Goal: Information Seeking & Learning: Learn about a topic

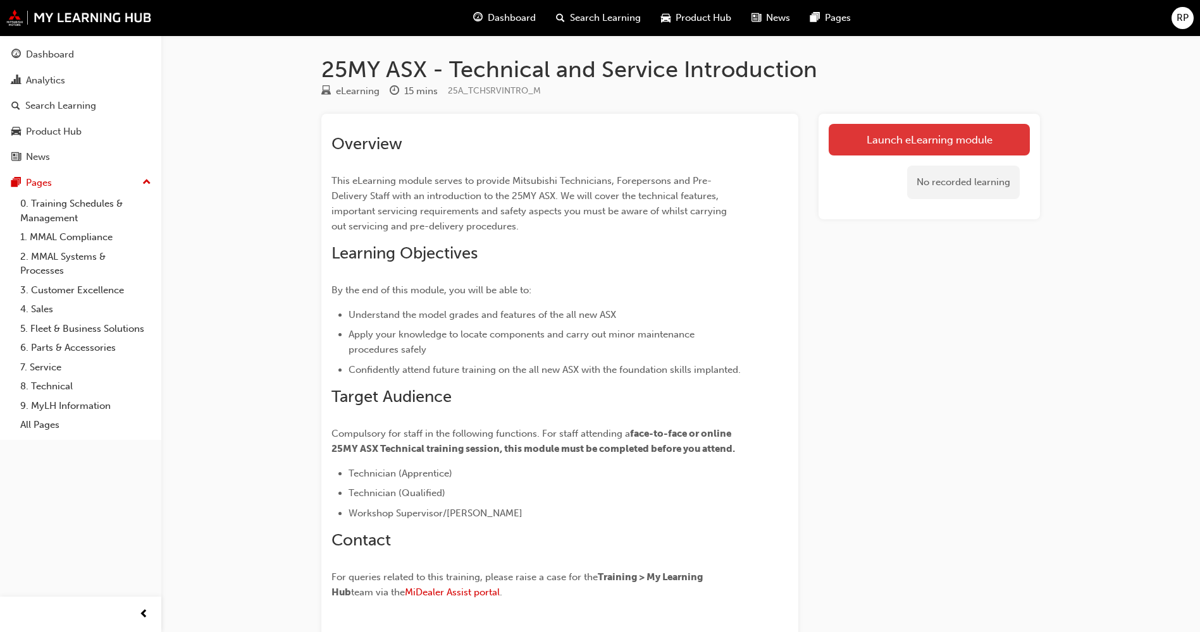
click at [891, 133] on link "Launch eLearning module" at bounding box center [928, 140] width 201 height 32
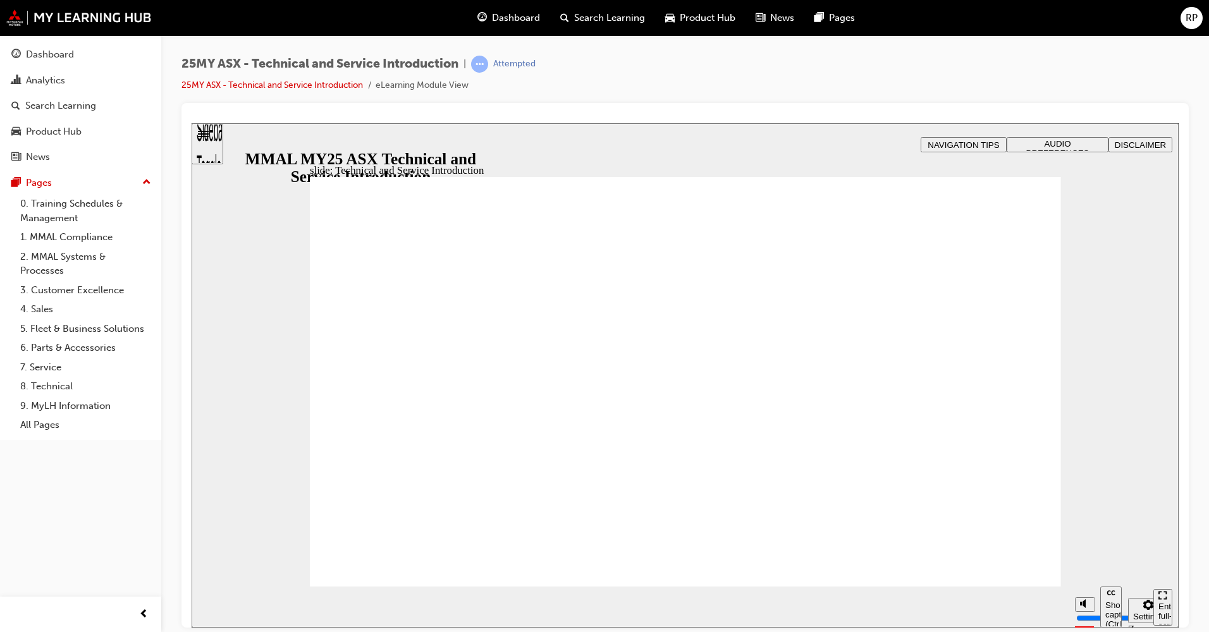
type input "10"
click at [1093, 565] on input "volume" at bounding box center [1117, 570] width 82 height 10
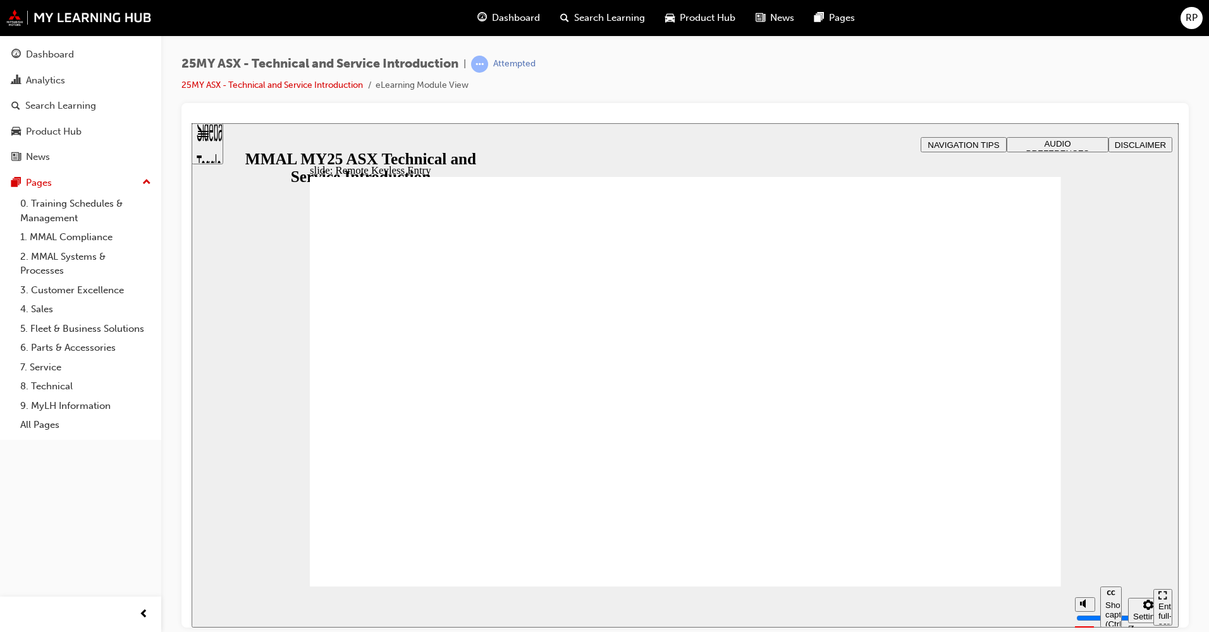
type input "21"
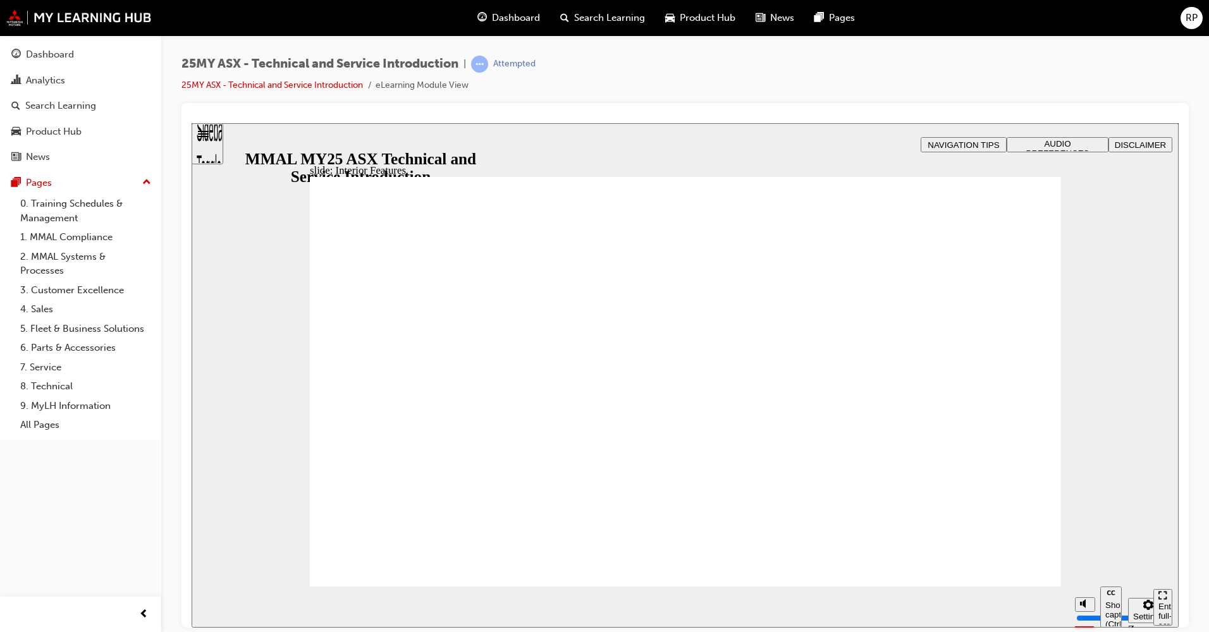
type input "17"
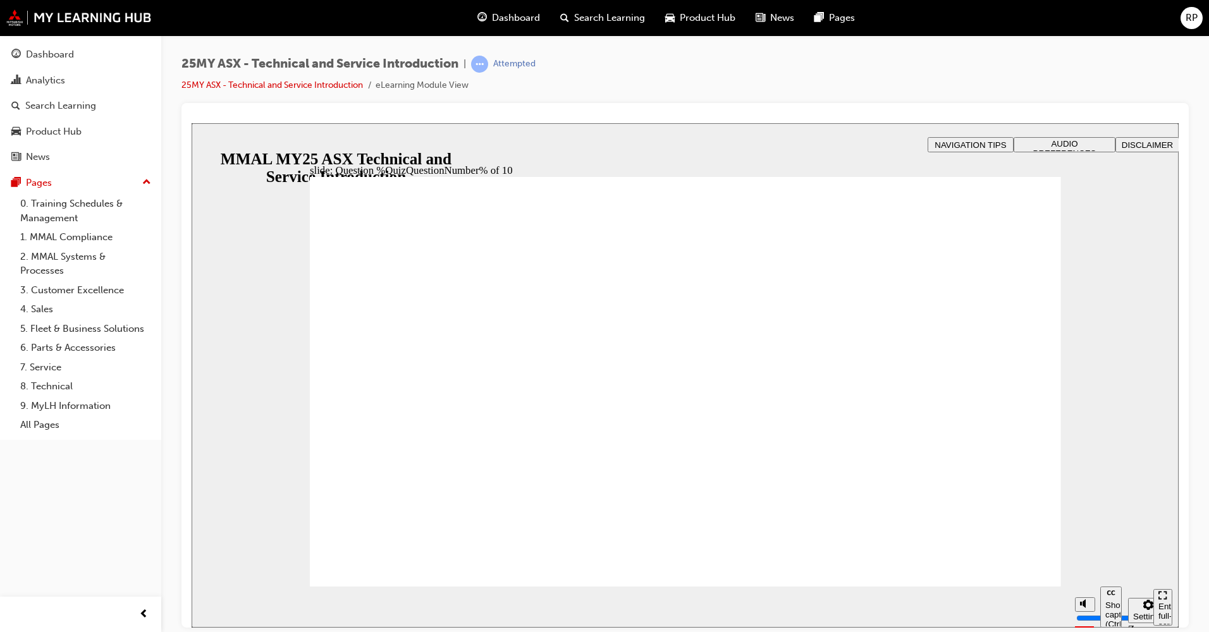
radio input "true"
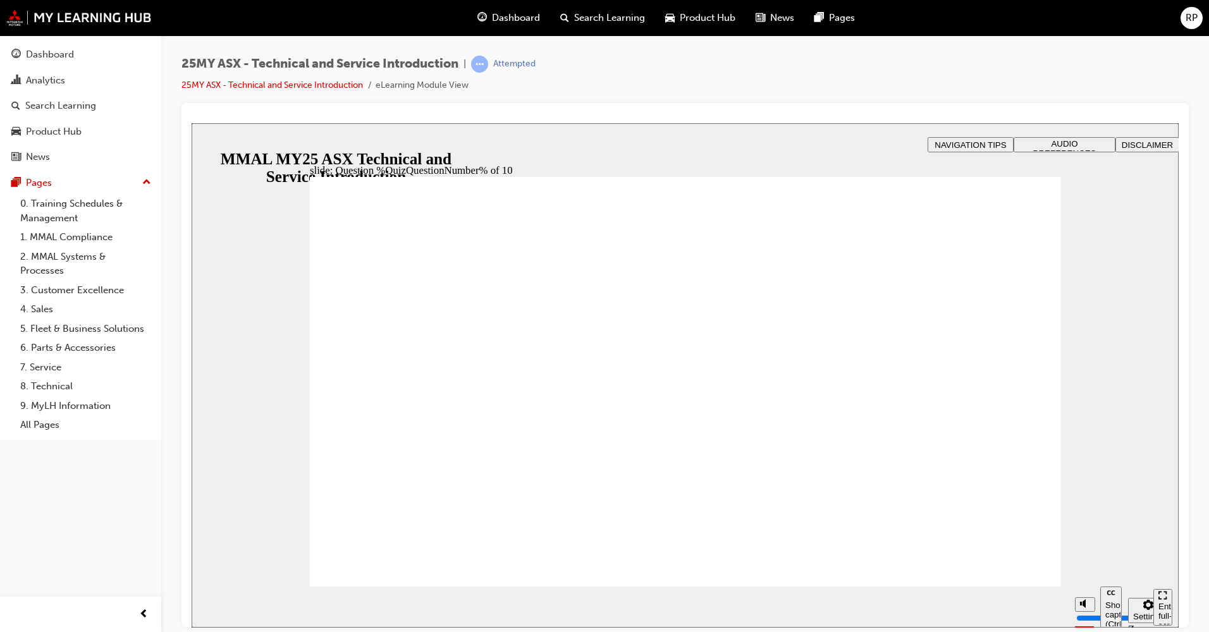
radio input "true"
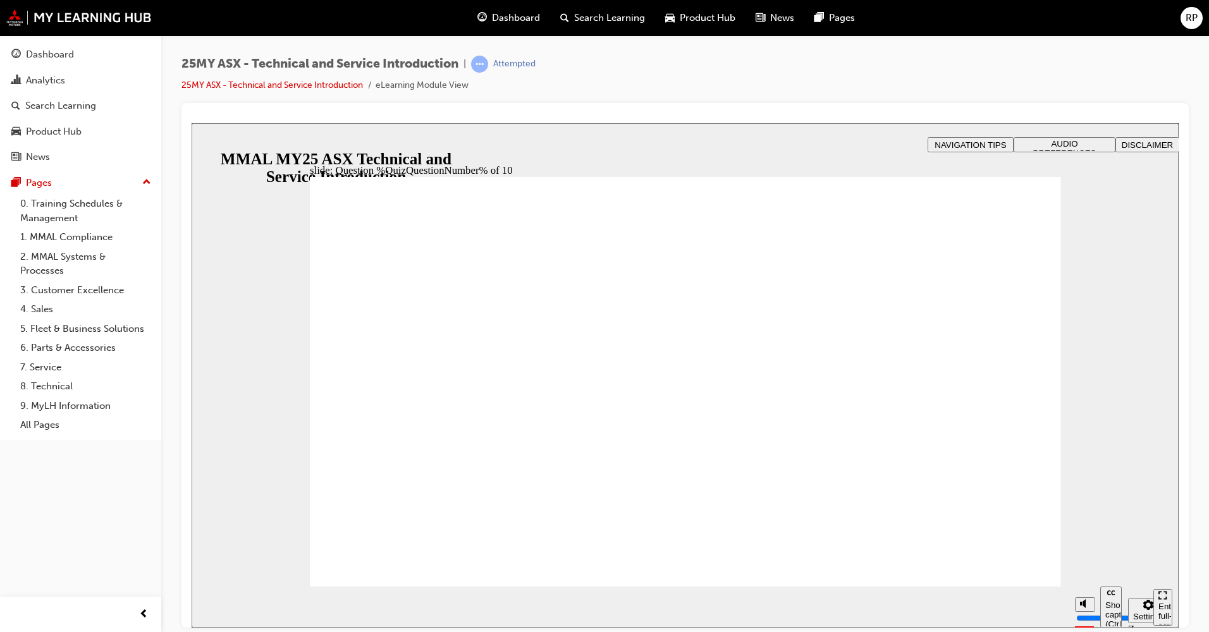
radio input "true"
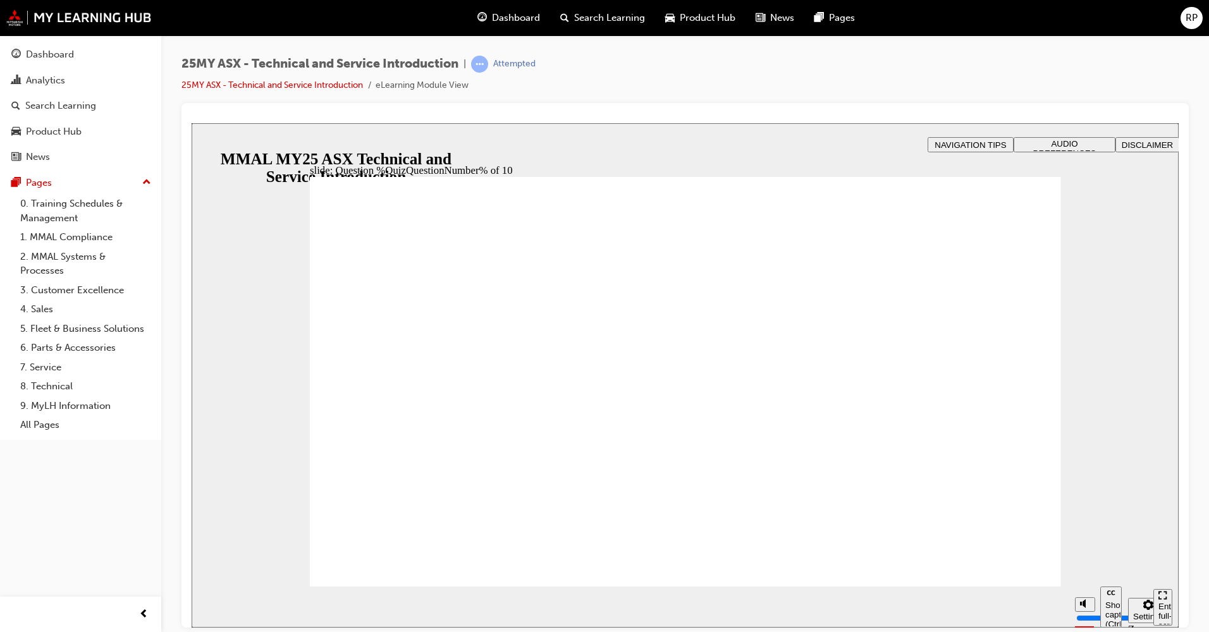
radio input "true"
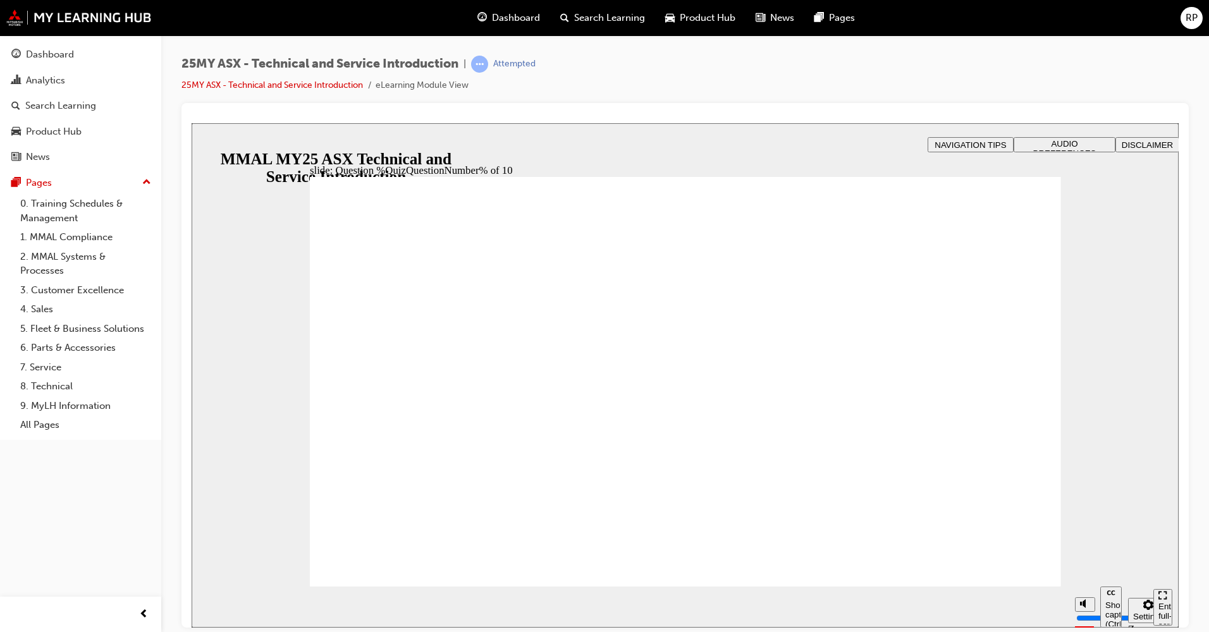
radio input "true"
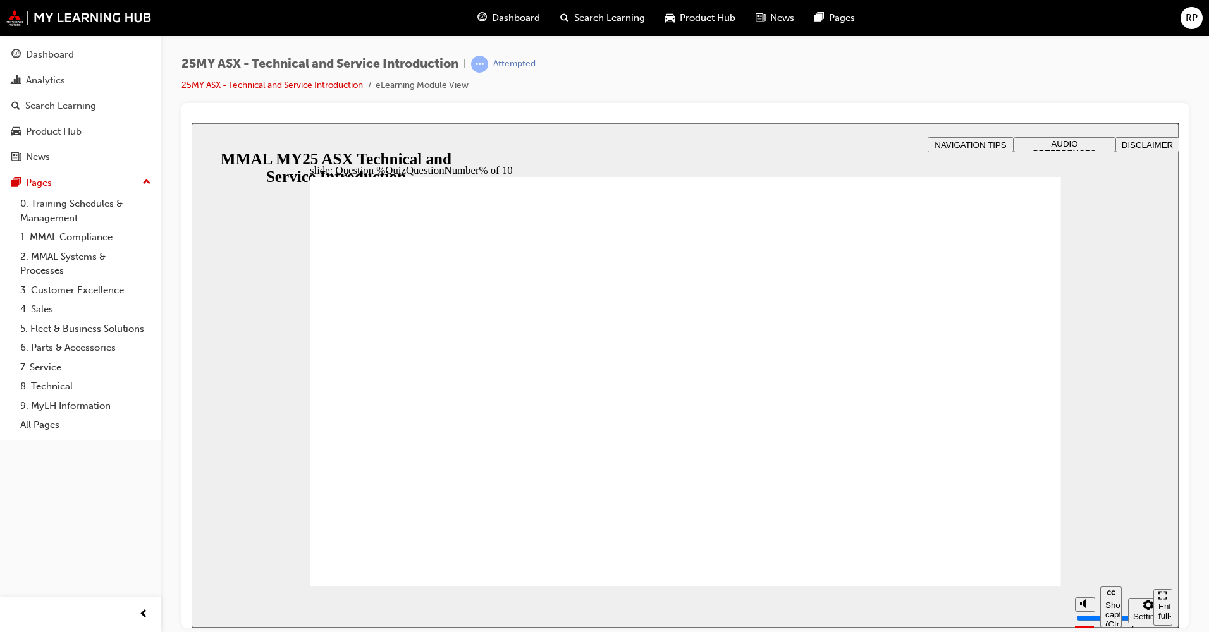
radio input "true"
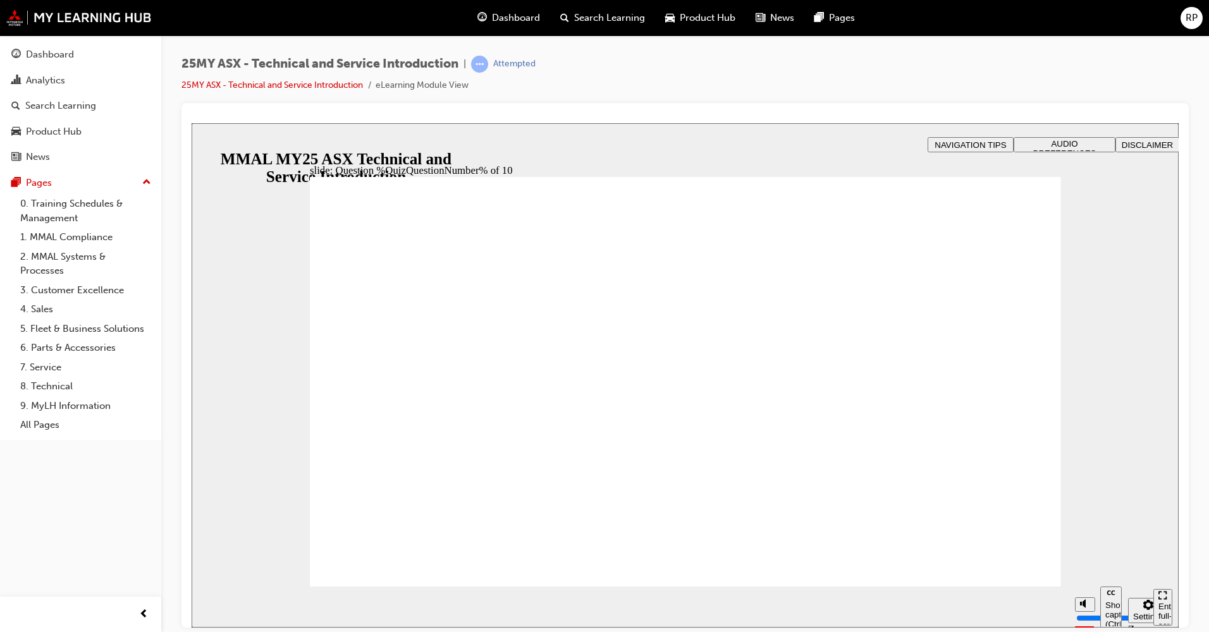
radio input "true"
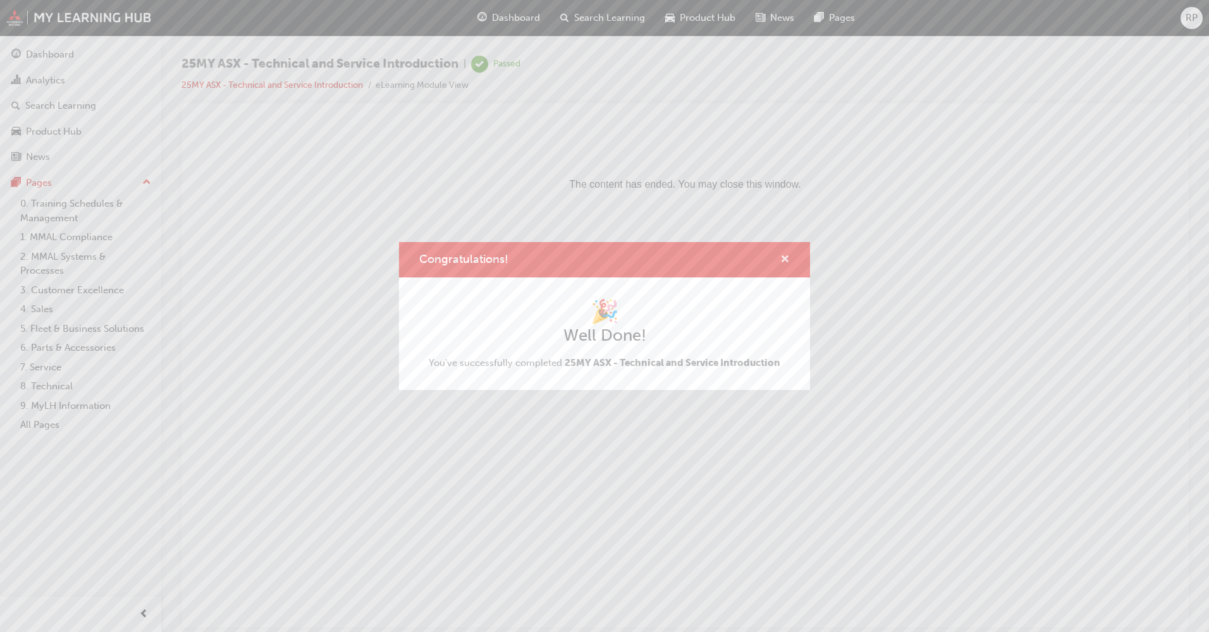
click at [787, 255] on span "cross-icon" at bounding box center [784, 260] width 9 height 11
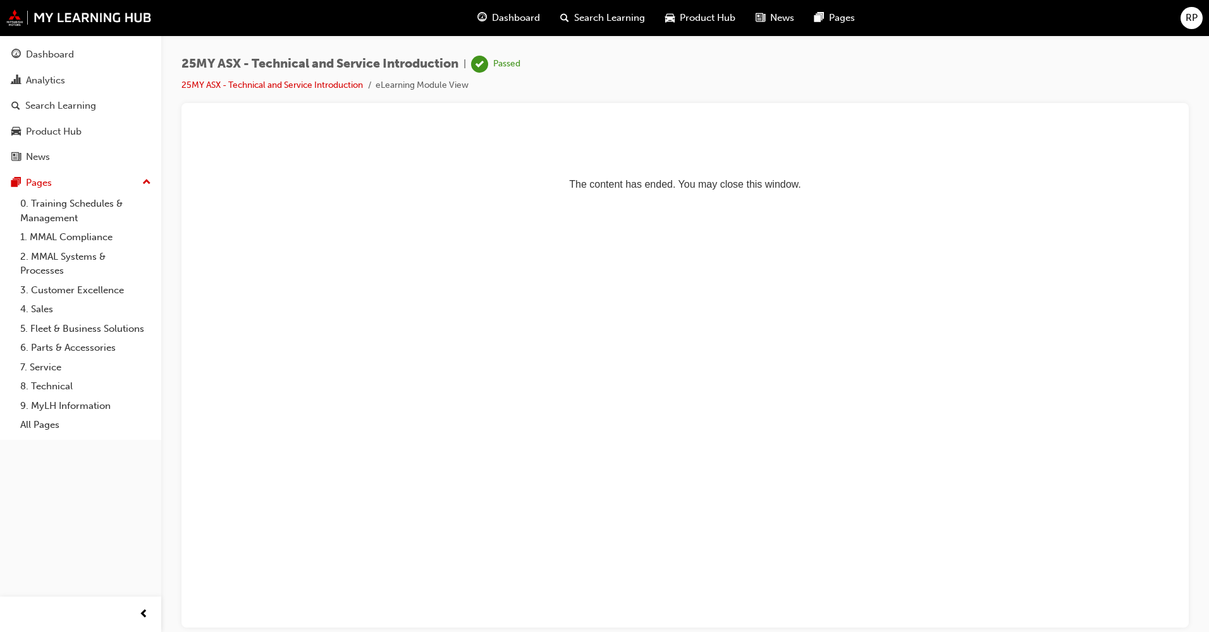
click at [1192, 18] on span "RP" at bounding box center [1192, 18] width 12 height 15
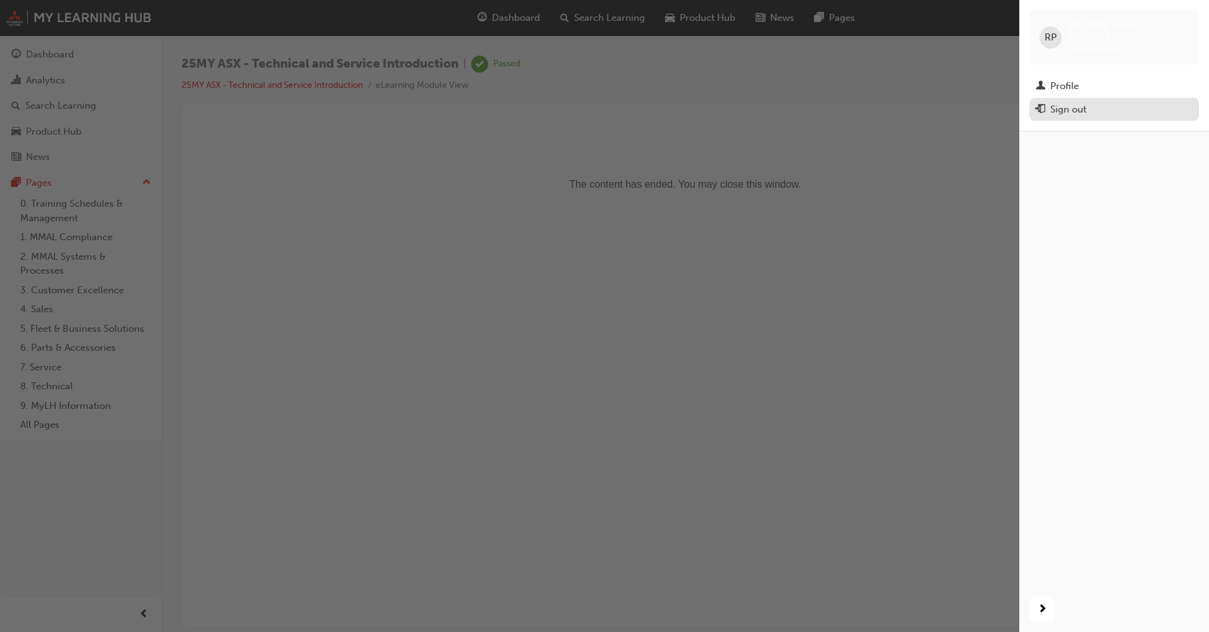
click at [1068, 102] on div "Sign out" at bounding box center [1068, 109] width 36 height 15
